Goal: Information Seeking & Learning: Learn about a topic

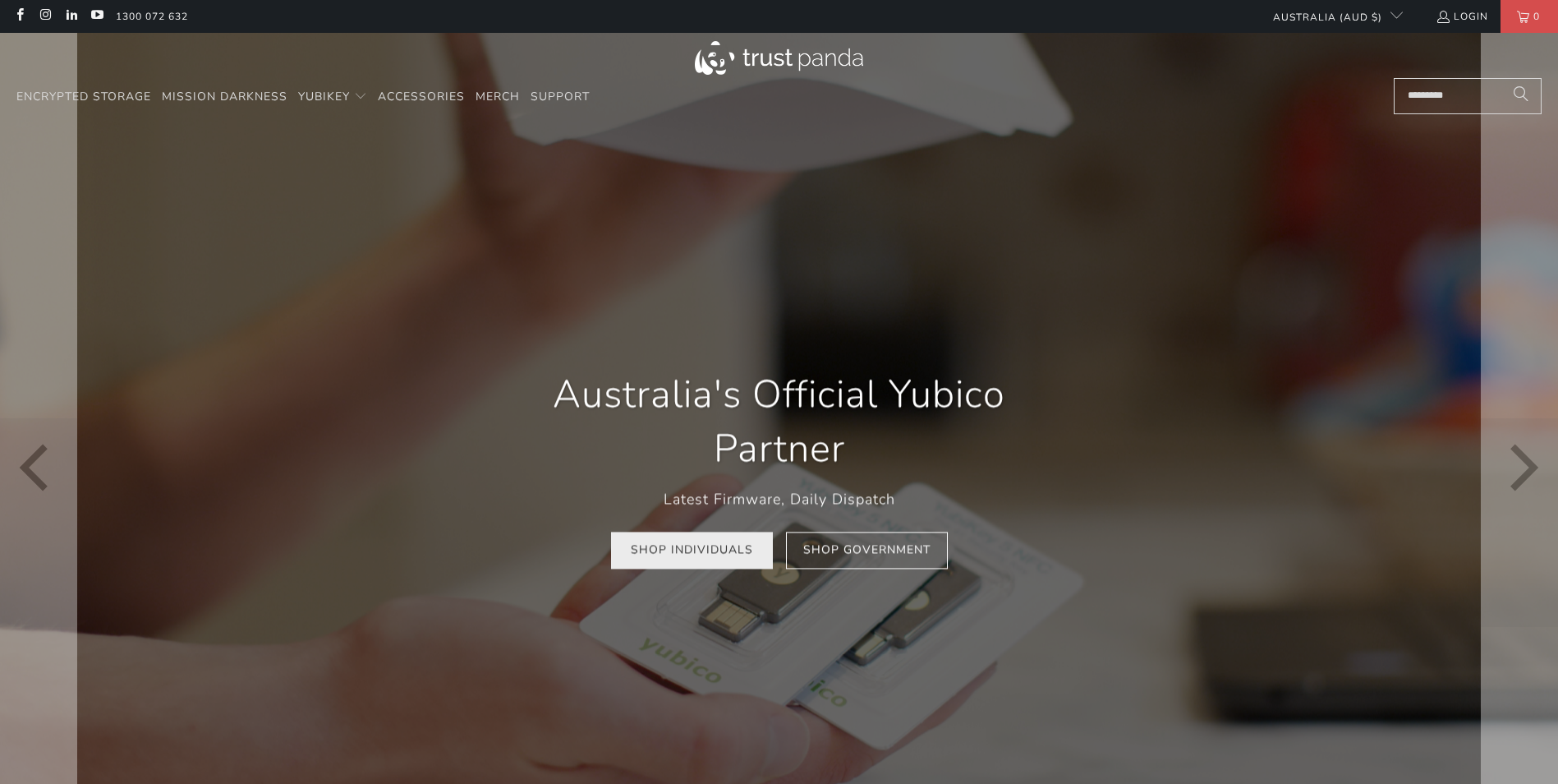
click at [726, 544] on link "Shop Individuals" at bounding box center [692, 551] width 162 height 37
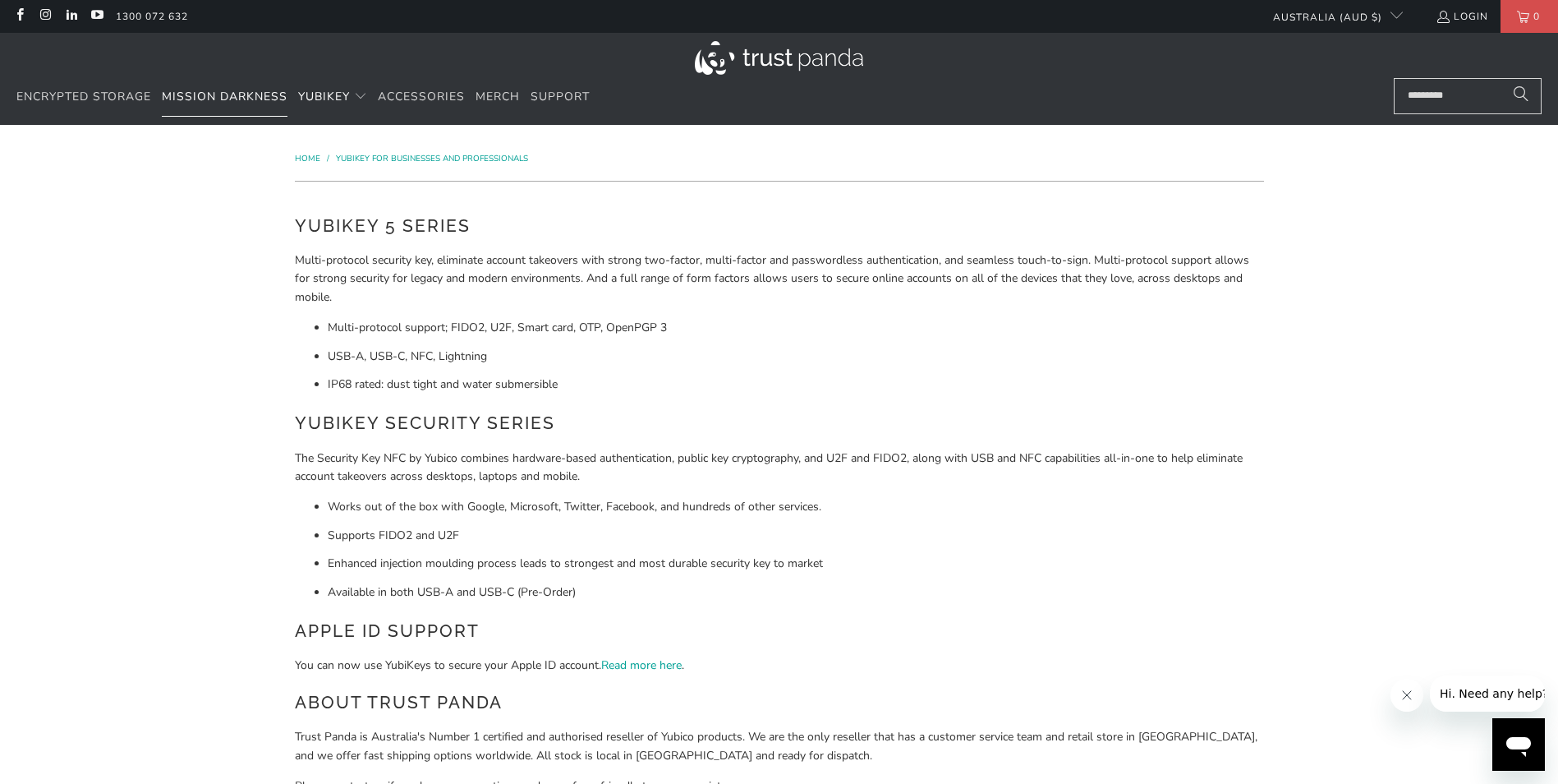
click at [252, 94] on span "Mission Darkness" at bounding box center [224, 97] width 126 height 16
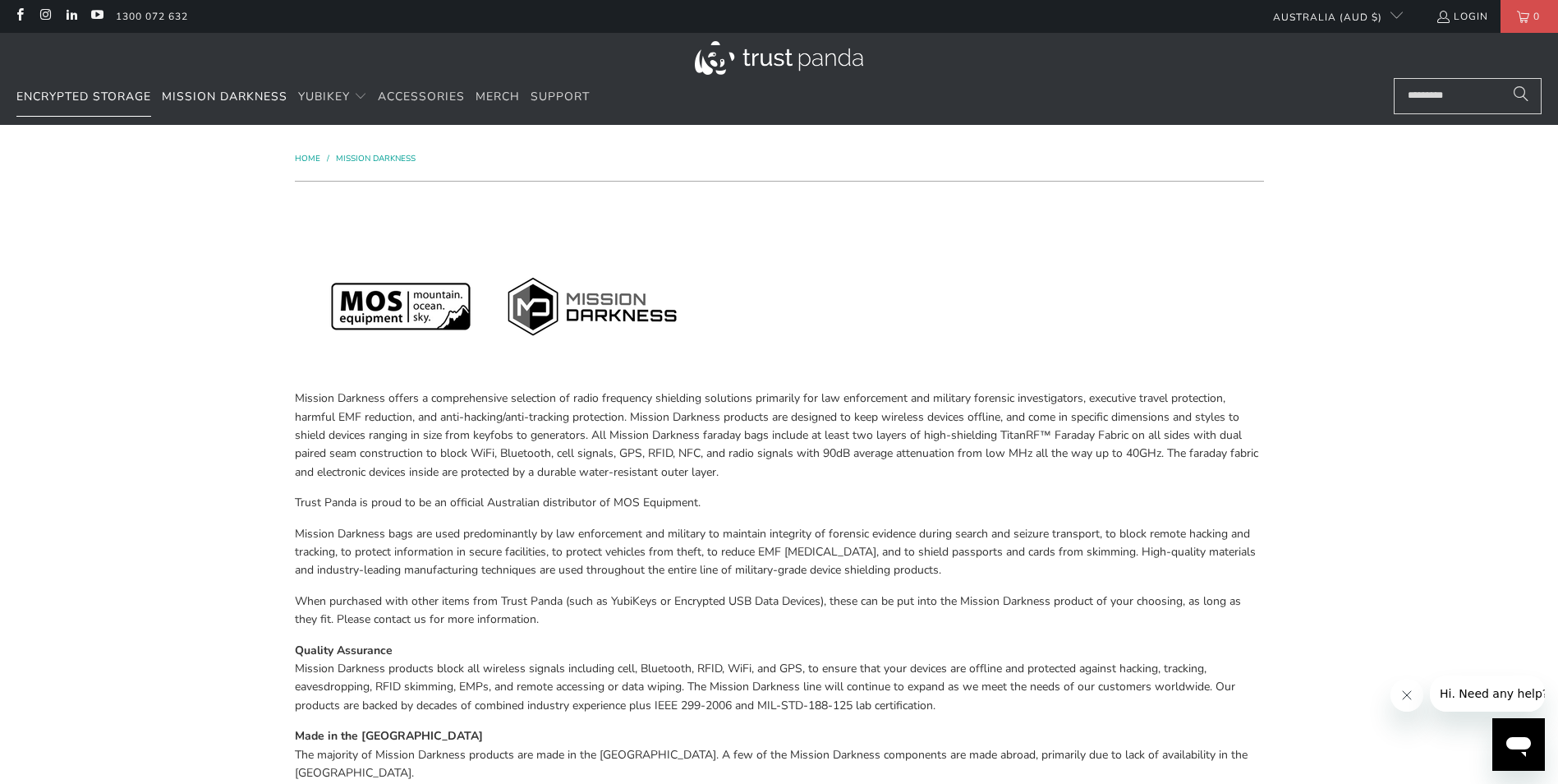
click at [98, 88] on link "Encrypted Storage" at bounding box center [84, 97] width 135 height 39
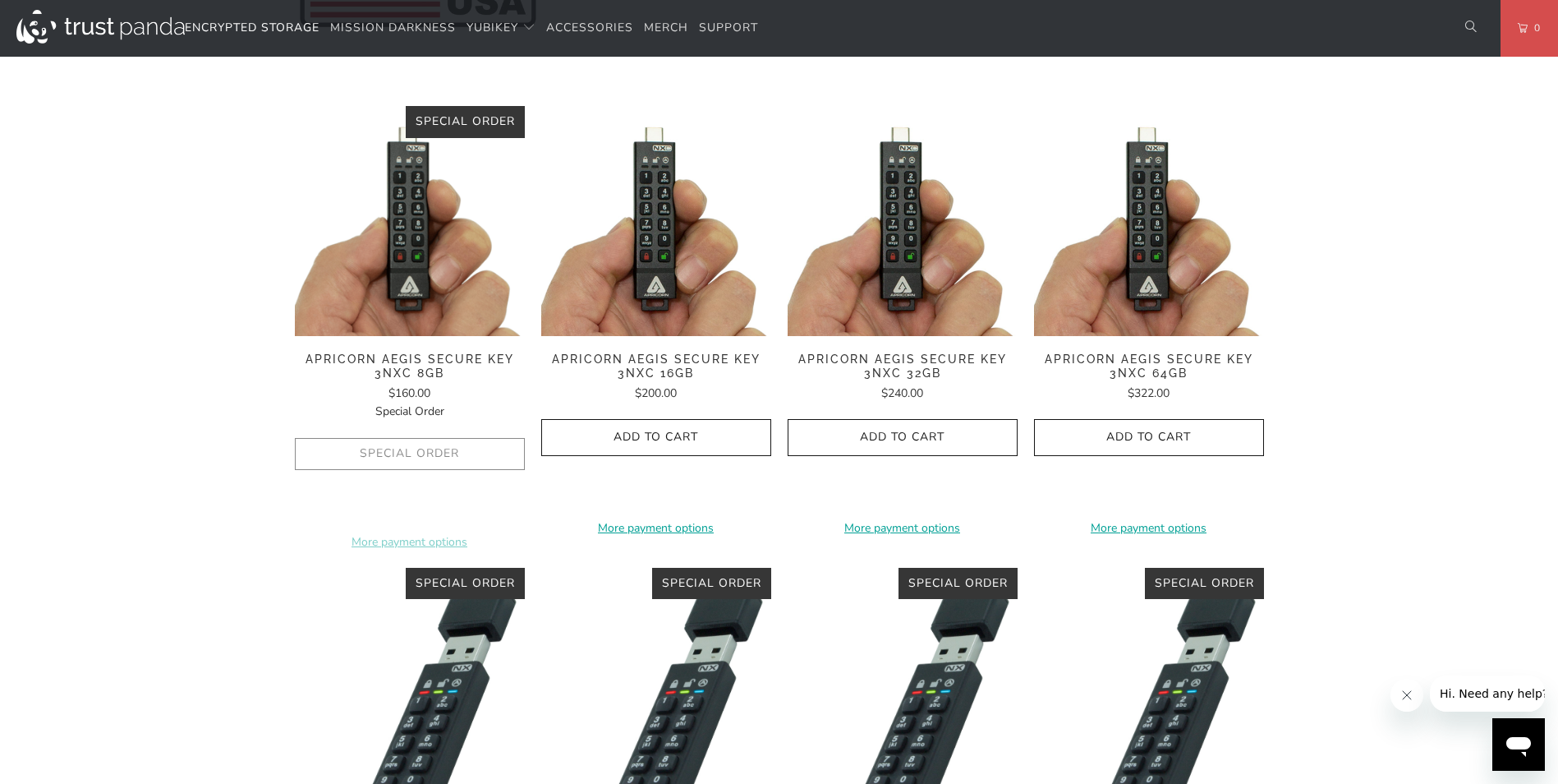
scroll to position [411, 0]
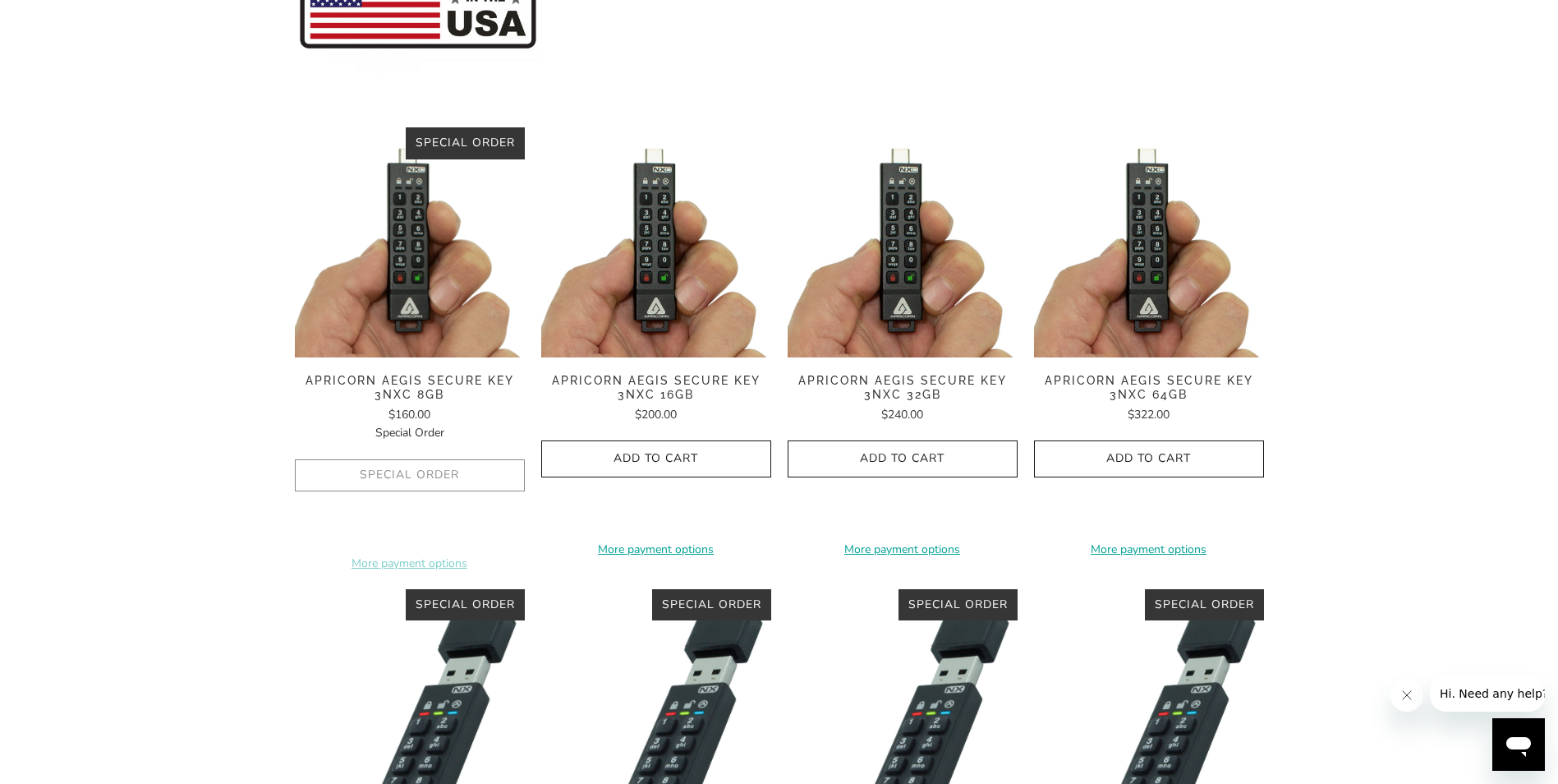
click at [674, 299] on img at bounding box center [656, 243] width 230 height 230
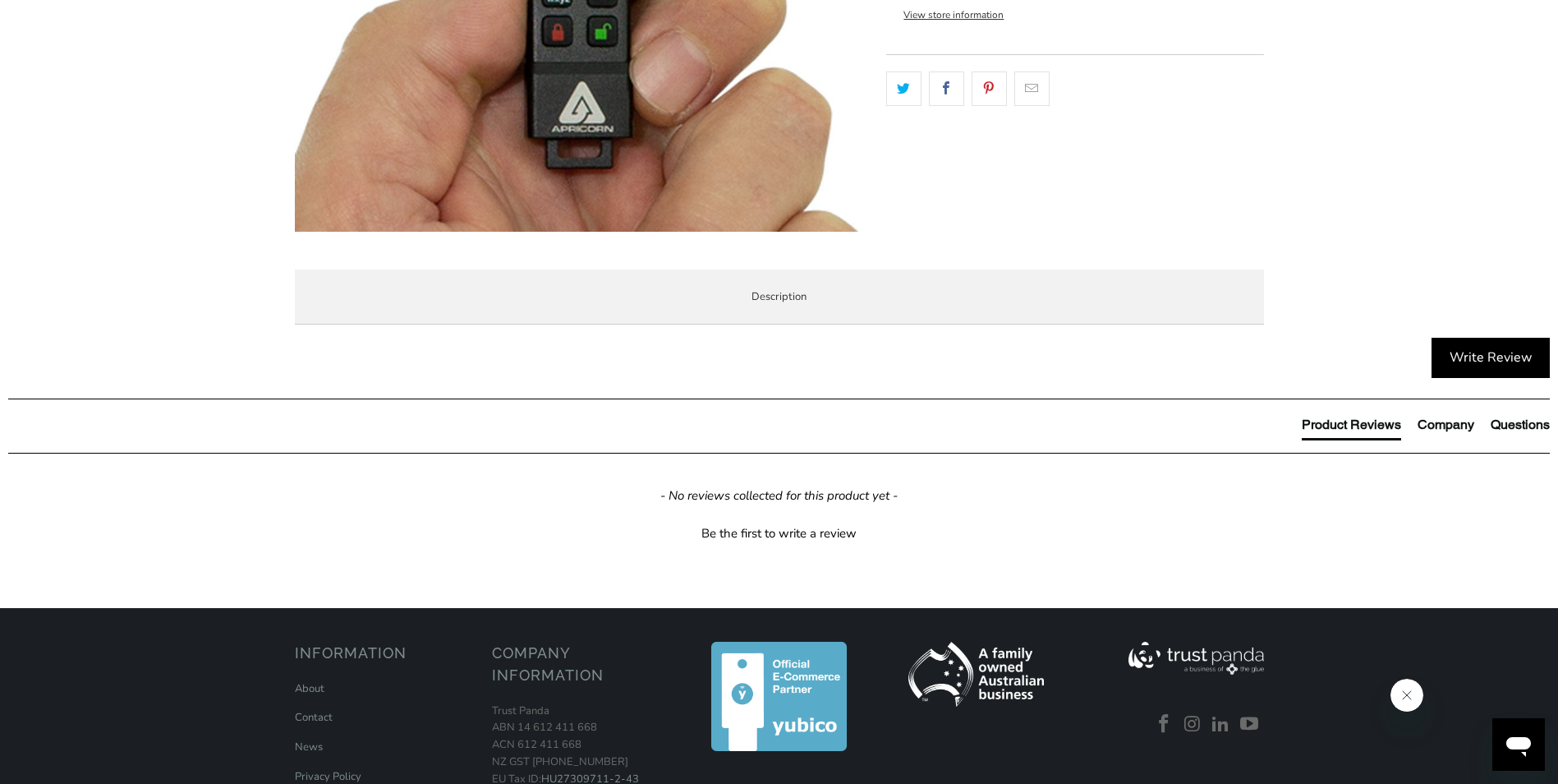
click at [0, 0] on li "Specifications" at bounding box center [0, 0] width 0 height 0
click at [0, 0] on span "Enterprise and Government" at bounding box center [0, 0] width 0 height 0
